Goal: Task Accomplishment & Management: Complete application form

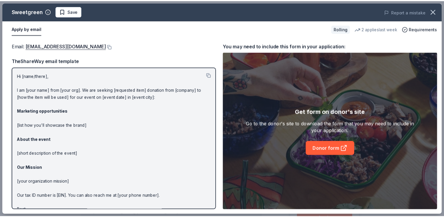
scroll to position [91, 0]
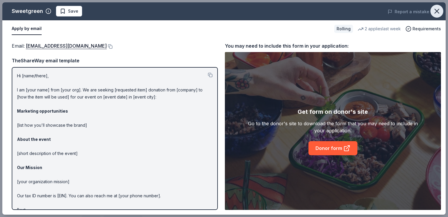
click at [437, 9] on icon "button" at bounding box center [437, 11] width 8 height 8
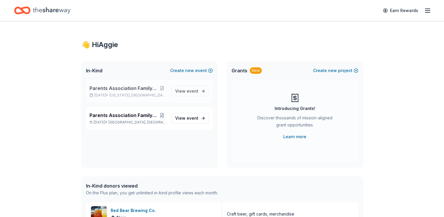
click at [105, 94] on p "Oct 05, 2025 • Washington, DC" at bounding box center [127, 95] width 77 height 5
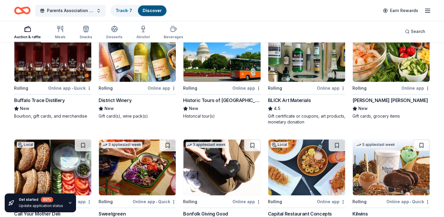
scroll to position [859, 0]
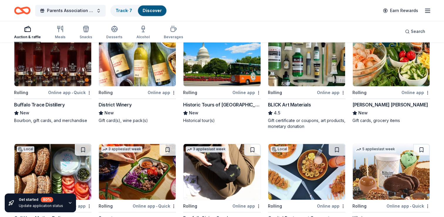
click at [197, 76] on img at bounding box center [221, 58] width 77 height 56
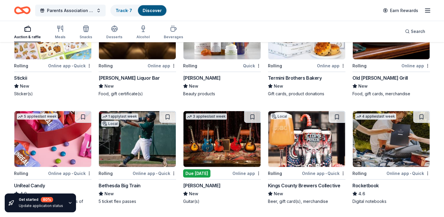
scroll to position [1454, 0]
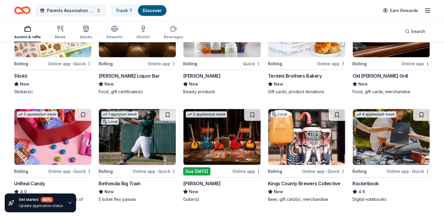
click at [384, 57] on div "Local Rolling Online app Old Ebbitt Grill New Food, gift cards, merchandise" at bounding box center [390, 47] width 77 height 93
click at [215, 149] on img at bounding box center [221, 137] width 77 height 56
click at [297, 150] on img at bounding box center [306, 137] width 77 height 56
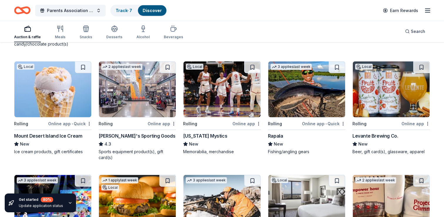
scroll to position [1610, 0]
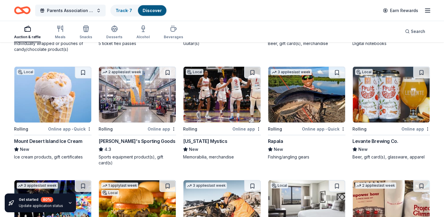
click at [52, 94] on img at bounding box center [52, 95] width 77 height 56
click at [378, 92] on img at bounding box center [391, 95] width 77 height 56
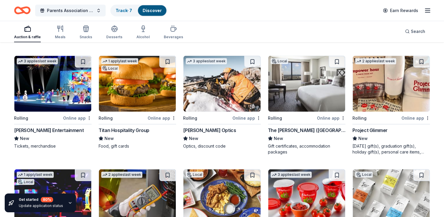
scroll to position [1753, 0]
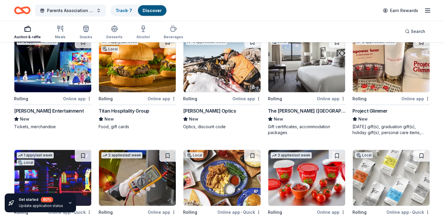
click at [143, 65] on img at bounding box center [137, 64] width 77 height 56
drag, startPoint x: 444, startPoint y: 170, endPoint x: 448, endPoint y: 169, distance: 4.2
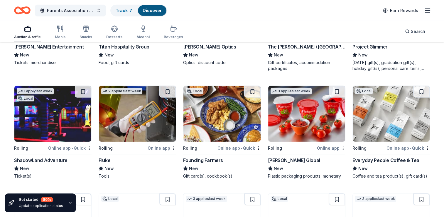
scroll to position [1831, 0]
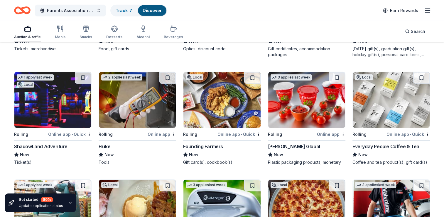
click at [214, 118] on img at bounding box center [221, 100] width 77 height 56
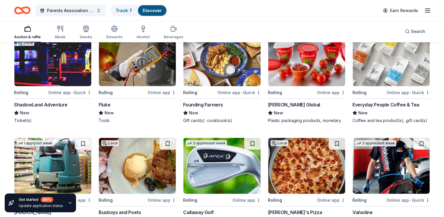
scroll to position [1866, 0]
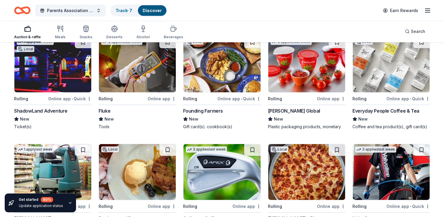
click at [225, 76] on img at bounding box center [221, 64] width 77 height 56
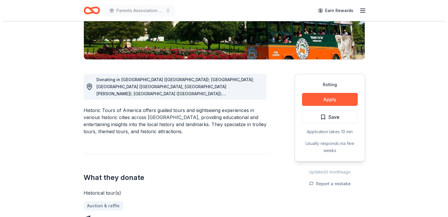
scroll to position [120, 0]
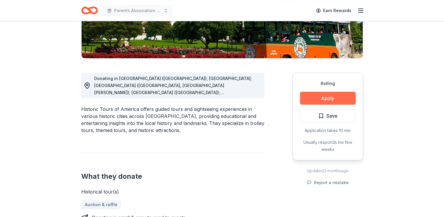
click at [319, 98] on button "Apply" at bounding box center [328, 98] width 56 height 13
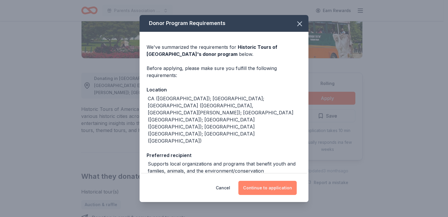
click at [254, 184] on button "Continue to application" at bounding box center [268, 187] width 58 height 14
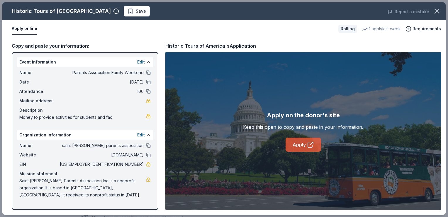
click at [310, 140] on link "Apply" at bounding box center [304, 144] width 36 height 14
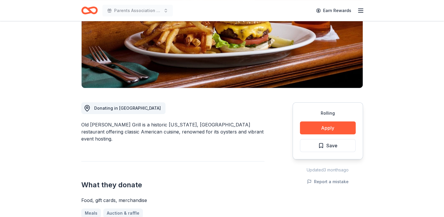
scroll to position [96, 0]
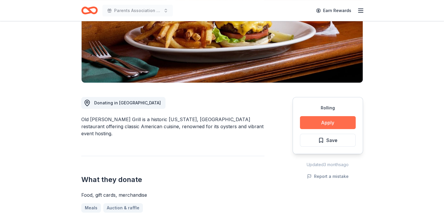
click at [328, 120] on button "Apply" at bounding box center [328, 122] width 56 height 13
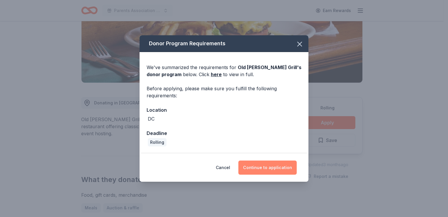
click at [266, 170] on button "Continue to application" at bounding box center [268, 167] width 58 height 14
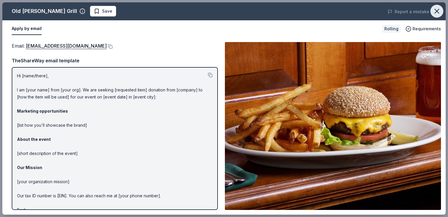
click at [439, 14] on icon "button" at bounding box center [437, 11] width 8 height 8
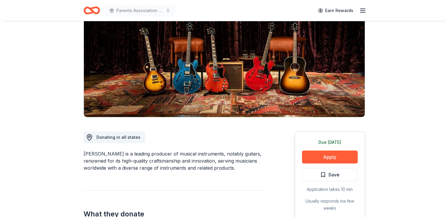
scroll to position [55, 0]
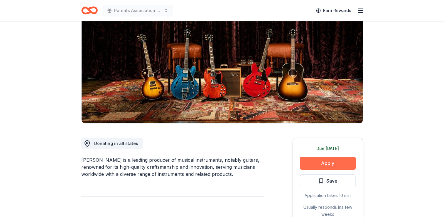
click at [337, 164] on button "Apply" at bounding box center [328, 162] width 56 height 13
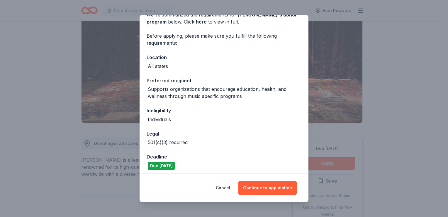
scroll to position [35, 0]
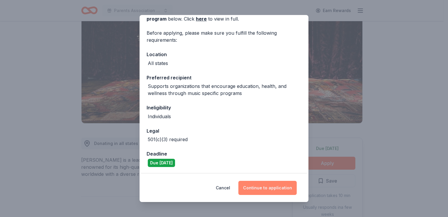
click at [265, 186] on button "Continue to application" at bounding box center [268, 187] width 58 height 14
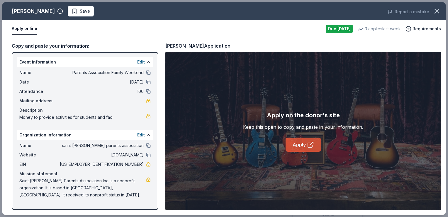
click at [302, 140] on link "Apply" at bounding box center [304, 144] width 36 height 14
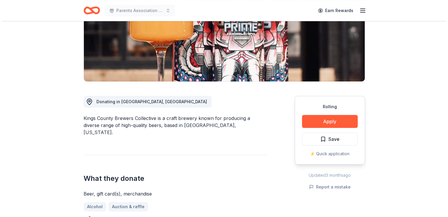
scroll to position [100, 0]
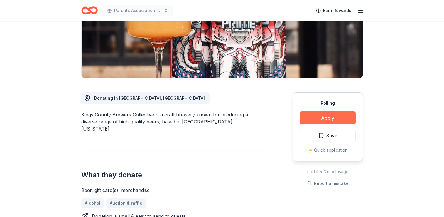
click at [322, 117] on button "Apply" at bounding box center [328, 117] width 56 height 13
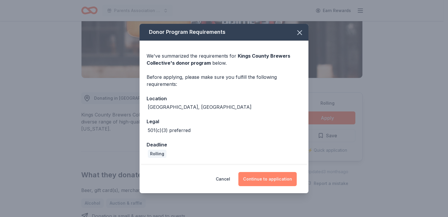
click at [279, 180] on button "Continue to application" at bounding box center [268, 179] width 58 height 14
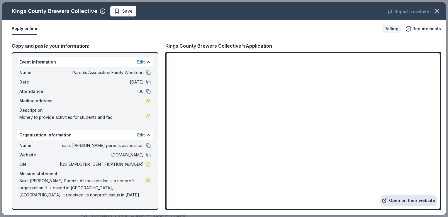
click at [396, 198] on link "Open on their website" at bounding box center [409, 200] width 58 height 12
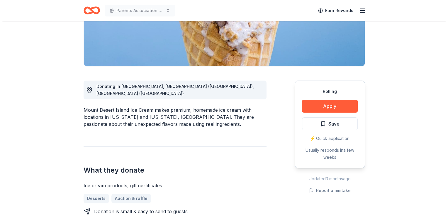
scroll to position [116, 0]
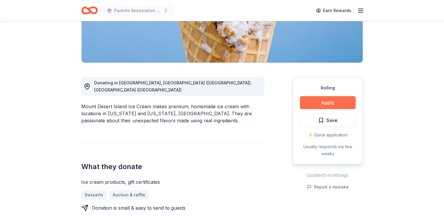
click at [326, 100] on button "Apply" at bounding box center [328, 102] width 56 height 13
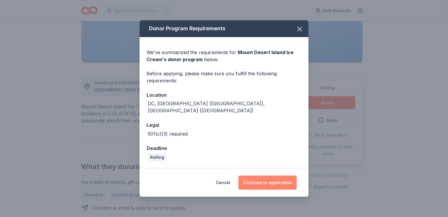
click at [256, 182] on button "Continue to application" at bounding box center [268, 182] width 58 height 14
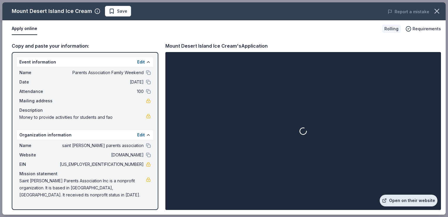
click at [393, 198] on link "Open on their website" at bounding box center [409, 200] width 58 height 12
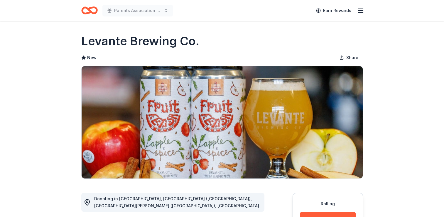
click at [444, 50] on html "Parents Association Family Weekend Earn Rewards Rolling Share Levante Brewing C…" at bounding box center [222, 108] width 444 height 217
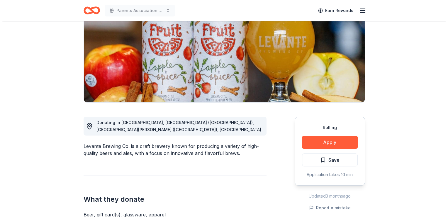
scroll to position [77, 0]
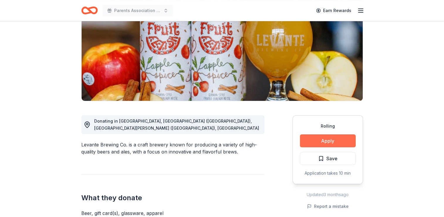
click at [319, 140] on button "Apply" at bounding box center [328, 140] width 56 height 13
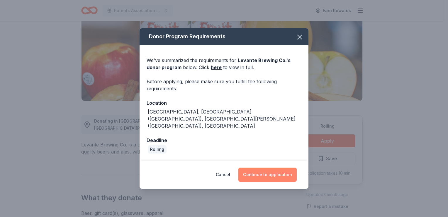
click at [273, 167] on button "Continue to application" at bounding box center [268, 174] width 58 height 14
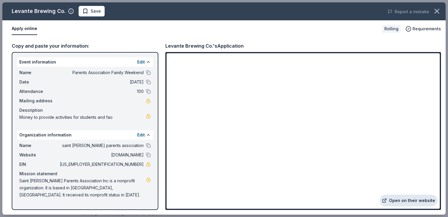
click at [395, 201] on link "Open on their website" at bounding box center [409, 200] width 58 height 12
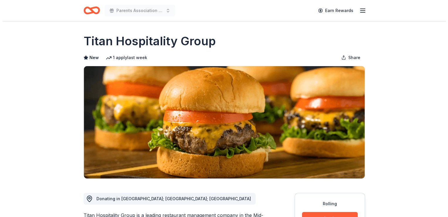
scroll to position [75, 0]
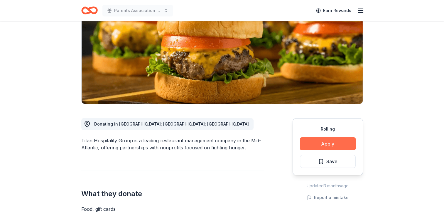
click at [337, 143] on button "Apply" at bounding box center [328, 143] width 56 height 13
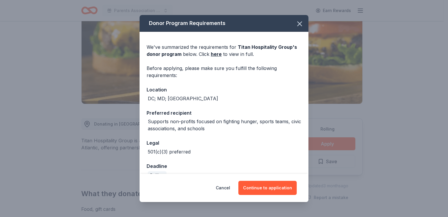
click at [267, 179] on div "Cancel Continue to application" at bounding box center [224, 187] width 169 height 28
click at [269, 185] on button "Continue to application" at bounding box center [268, 187] width 58 height 14
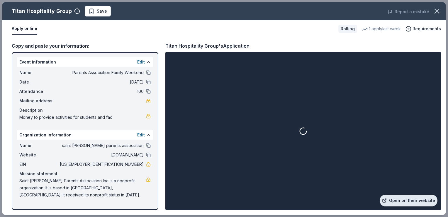
click at [393, 199] on link "Open on their website" at bounding box center [409, 200] width 58 height 12
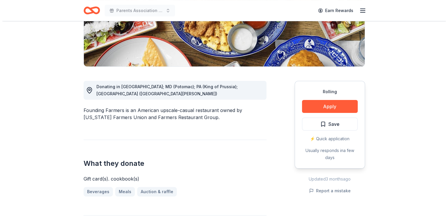
scroll to position [108, 0]
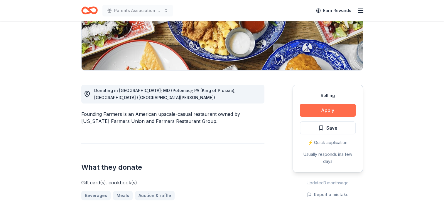
click at [337, 110] on button "Apply" at bounding box center [328, 110] width 56 height 13
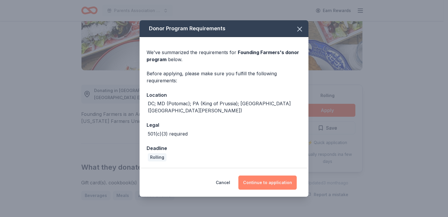
click at [266, 180] on button "Continue to application" at bounding box center [268, 182] width 58 height 14
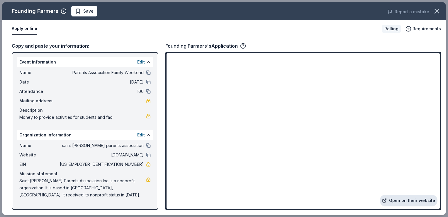
click at [396, 199] on link "Open on their website" at bounding box center [409, 200] width 58 height 12
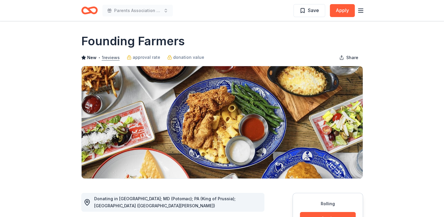
click at [116, 58] on button "1 reviews" at bounding box center [111, 57] width 18 height 7
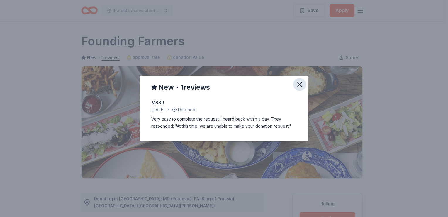
click at [299, 86] on icon "button" at bounding box center [300, 84] width 8 height 8
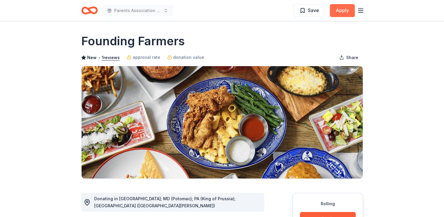
click at [335, 15] on button "Apply" at bounding box center [342, 10] width 25 height 13
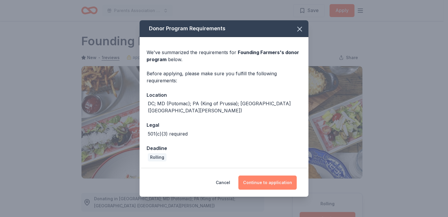
click at [252, 175] on button "Continue to application" at bounding box center [268, 182] width 58 height 14
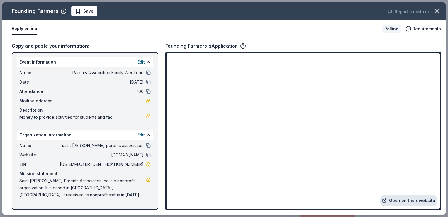
click at [405, 202] on link "Open on their website" at bounding box center [409, 200] width 58 height 12
click at [411, 199] on link "Open on their website" at bounding box center [409, 200] width 58 height 12
